Goal: Task Accomplishment & Management: Manage account settings

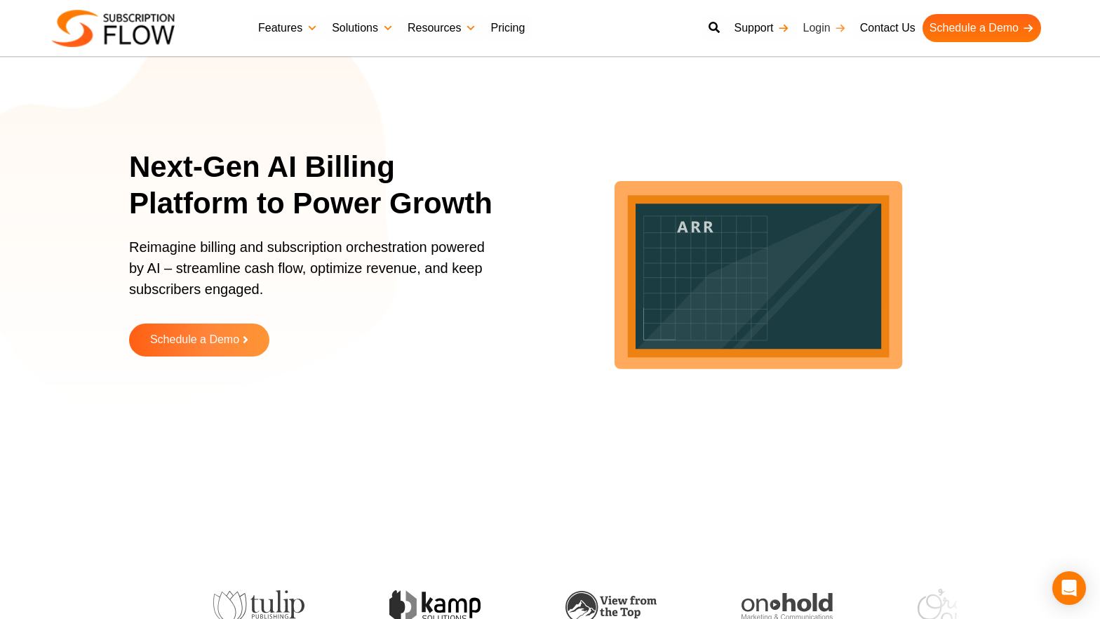
click at [818, 25] on link "Login" at bounding box center [824, 28] width 57 height 28
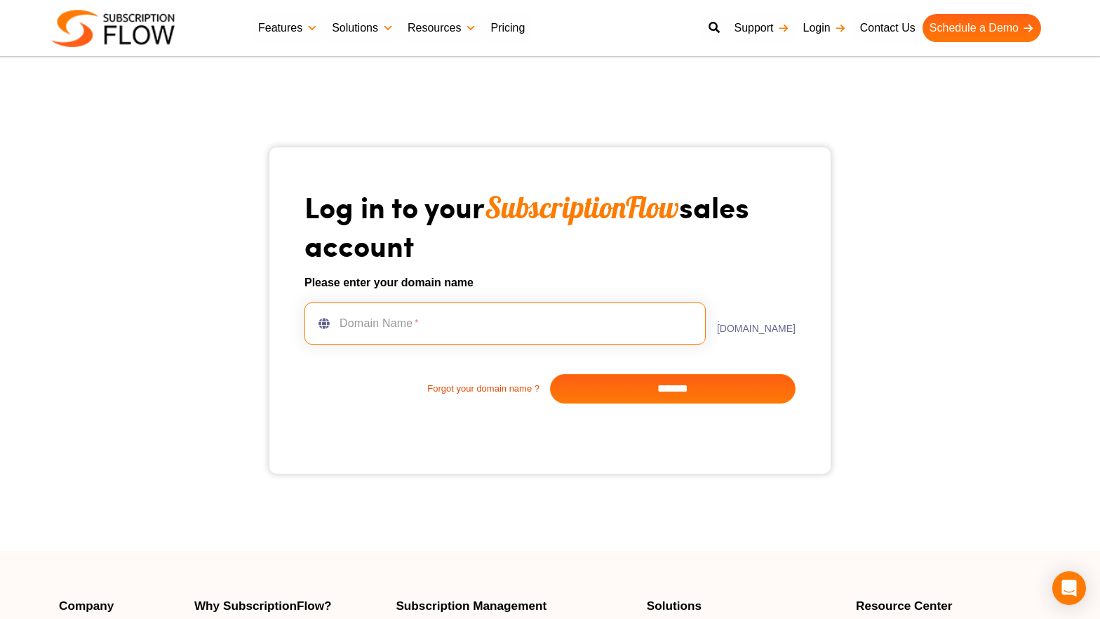
click at [468, 319] on input "text" at bounding box center [505, 323] width 401 height 42
type input "**********"
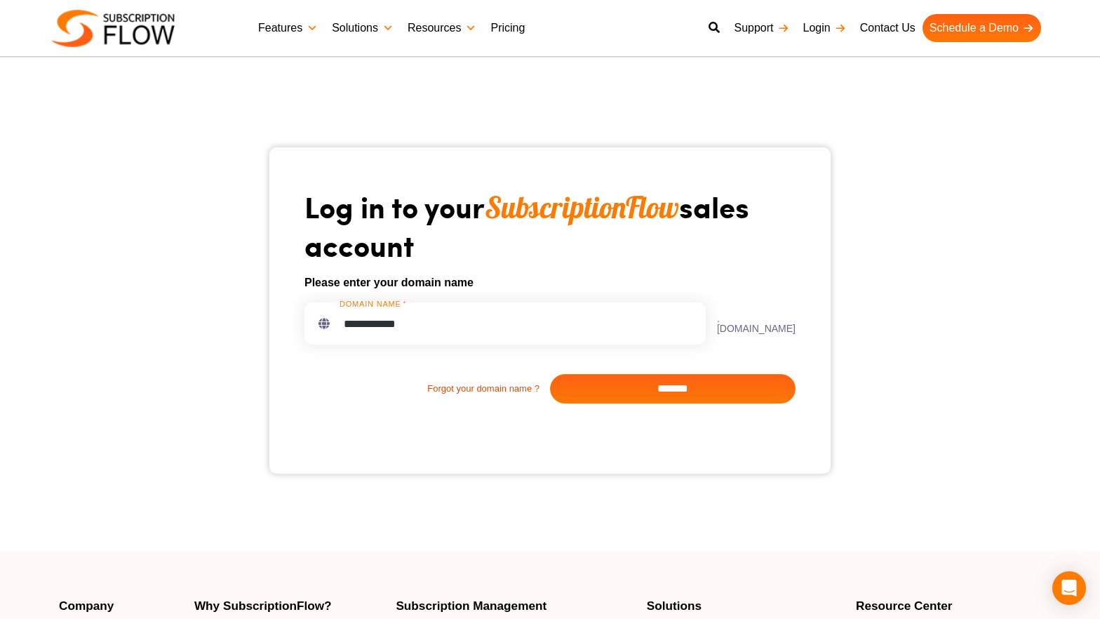
click at [681, 389] on input "*******" at bounding box center [673, 388] width 246 height 29
